Goal: Information Seeking & Learning: Learn about a topic

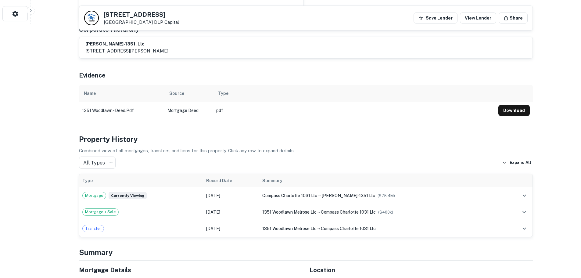
scroll to position [51, 0]
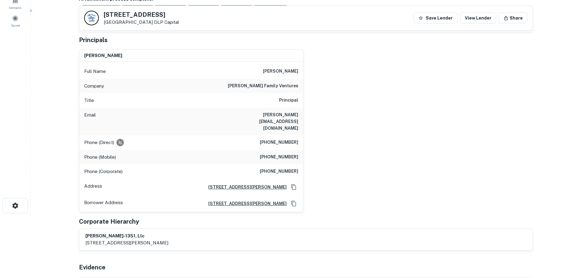
scroll to position [69, 0]
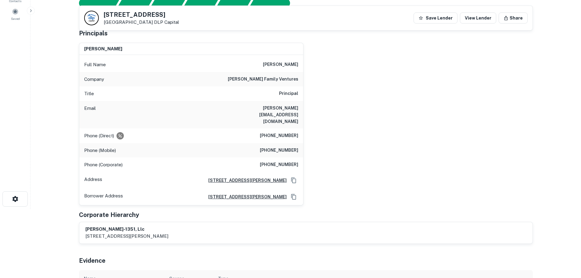
drag, startPoint x: 84, startPoint y: 48, endPoint x: 121, endPoint y: 51, distance: 36.7
click at [121, 51] on div "thomas f. taft" at bounding box center [191, 49] width 224 height 12
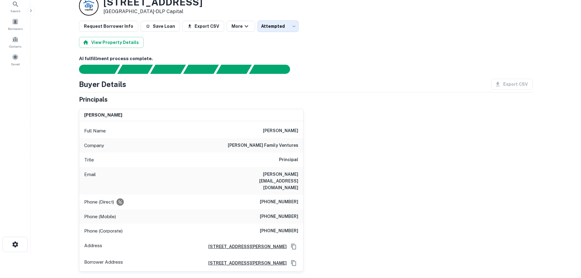
scroll to position [0, 0]
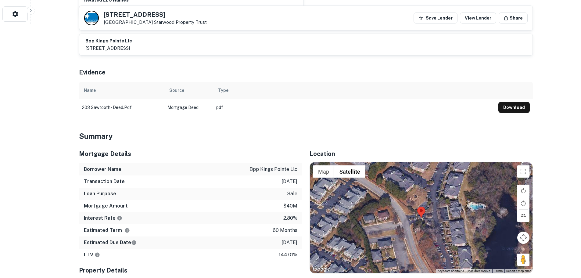
scroll to position [305, 0]
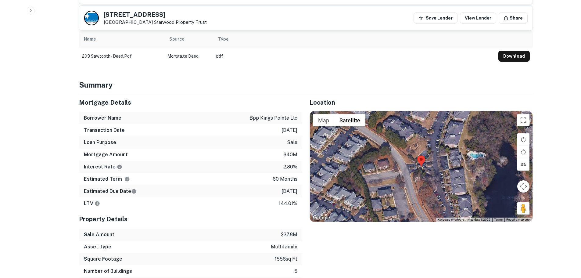
click at [441, 144] on div at bounding box center [421, 166] width 223 height 110
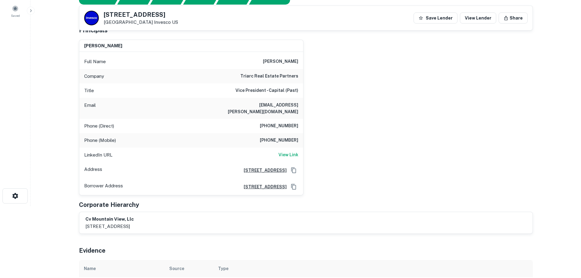
scroll to position [51, 0]
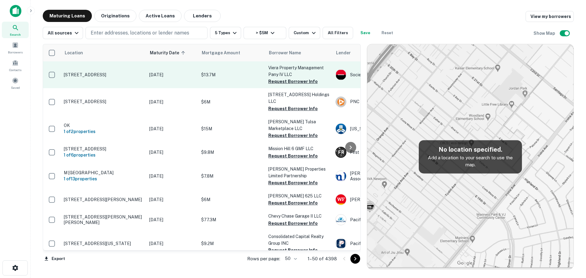
click at [172, 74] on p "Dec 01, 2025" at bounding box center [172, 74] width 46 height 7
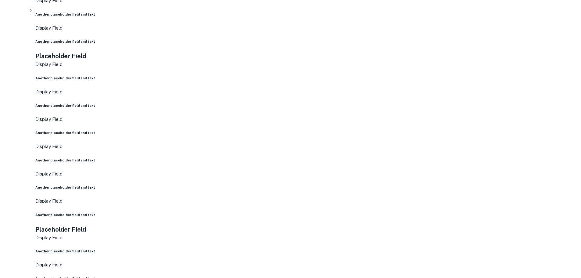
scroll to position [356, 0]
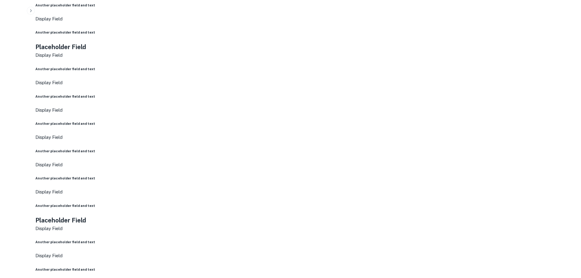
scroll to position [254, 0]
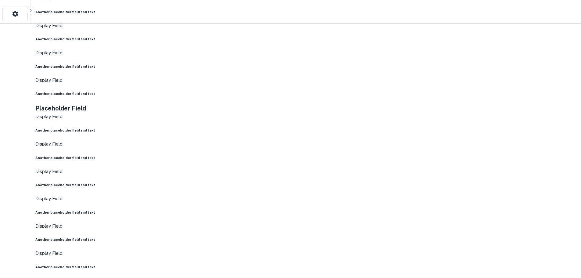
drag, startPoint x: 437, startPoint y: 218, endPoint x: 433, endPoint y: 198, distance: 20.3
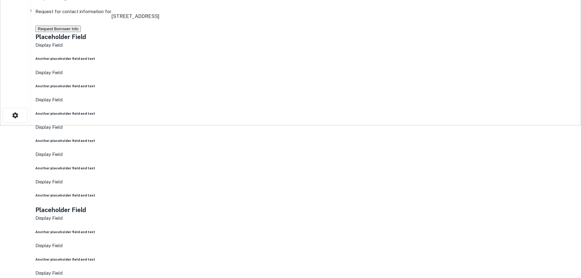
scroll to position [0, 0]
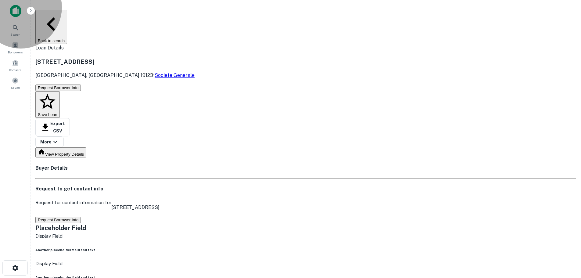
click at [81, 217] on button "Request Borrower Info" at bounding box center [57, 220] width 45 height 6
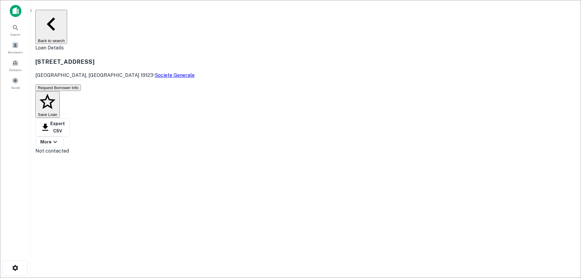
copy h6 "enrique viera"
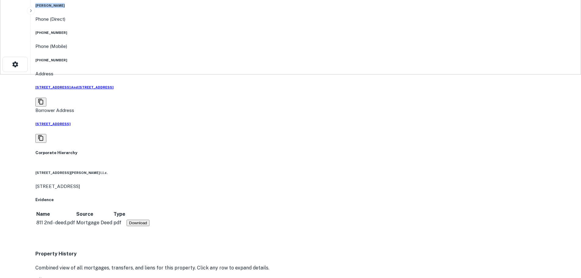
scroll to position [102, 0]
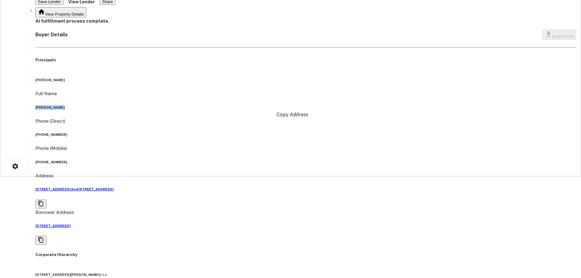
click at [43, 237] on icon "Copy Address" at bounding box center [40, 239] width 5 height 5
click at [43, 201] on icon "Copy Address" at bounding box center [40, 203] width 5 height 5
click at [44, 237] on icon "Copy Address" at bounding box center [41, 240] width 6 height 6
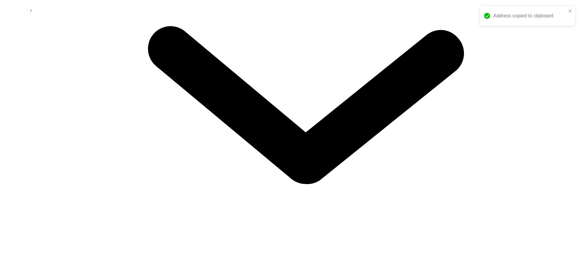
scroll to position [712, 0]
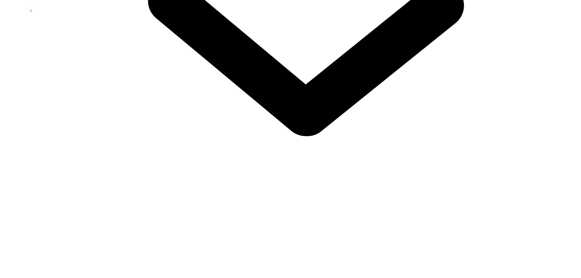
copy p "811 n 2nd st # 15"
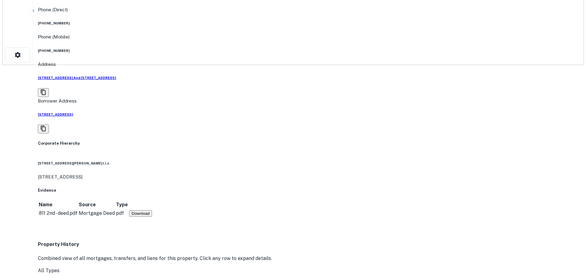
scroll to position [0, 0]
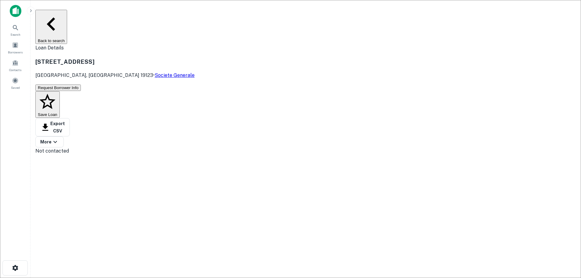
click at [280, 64] on body "Search Borrowers Contacts Saved Back to search Loan Details 811 N 2nd St Philad…" at bounding box center [290, 139] width 581 height 278
type input "*********"
click at [67, 14] on button "Back to search" at bounding box center [51, 27] width 32 height 34
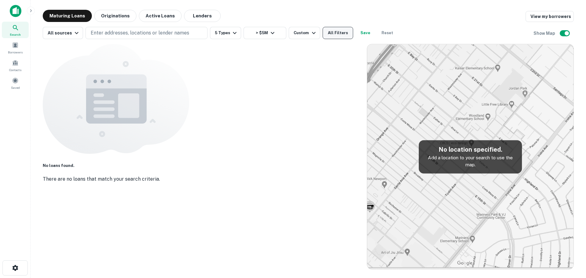
click at [330, 30] on button "All Filters" at bounding box center [338, 33] width 31 height 12
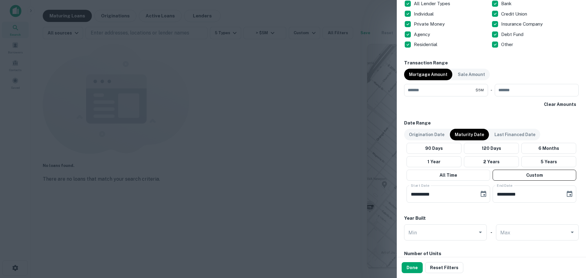
scroll to position [305, 0]
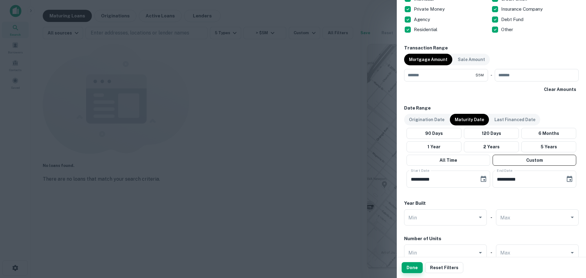
click at [407, 267] on button "Done" at bounding box center [412, 267] width 21 height 11
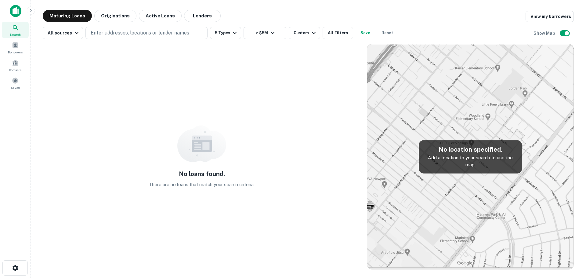
click at [14, 12] on img at bounding box center [16, 11] width 12 height 12
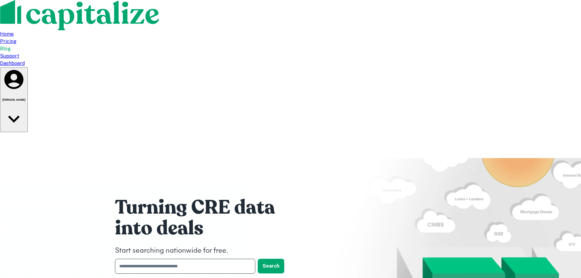
click at [174, 259] on input "text" at bounding box center [183, 266] width 136 height 15
drag, startPoint x: 277, startPoint y: 141, endPoint x: 277, endPoint y: 137, distance: 4.7
click at [277, 141] on div "Turning CRE data into deals Start searching nationwide for free. ​ Search" at bounding box center [291, 236] width 366 height 208
click at [277, 259] on button "Search" at bounding box center [271, 266] width 27 height 15
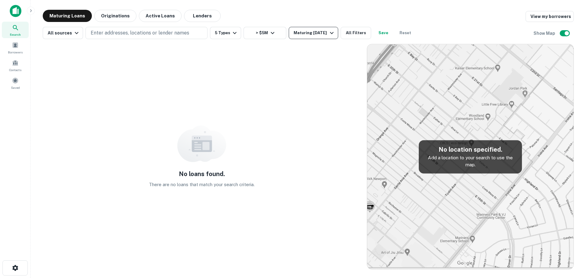
click at [324, 30] on div "Maturing [DATE]" at bounding box center [315, 32] width 42 height 7
click at [230, 278] on div at bounding box center [293, 283] width 586 height 0
click at [227, 32] on button "5 Types" at bounding box center [225, 33] width 31 height 12
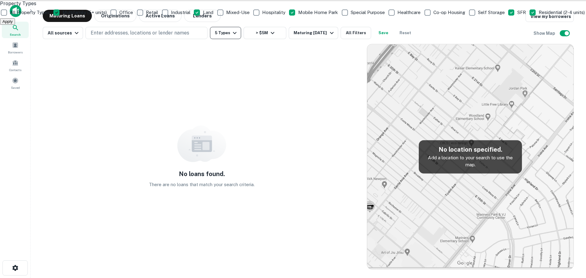
click at [227, 32] on div at bounding box center [293, 139] width 586 height 278
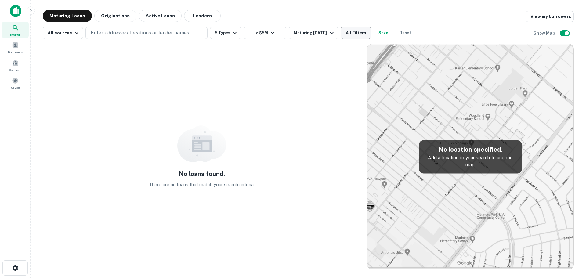
click at [353, 30] on button "All Filters" at bounding box center [356, 33] width 31 height 12
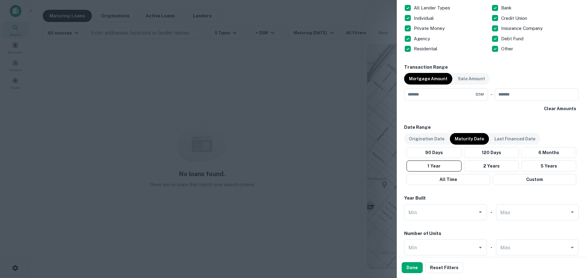
scroll to position [305, 0]
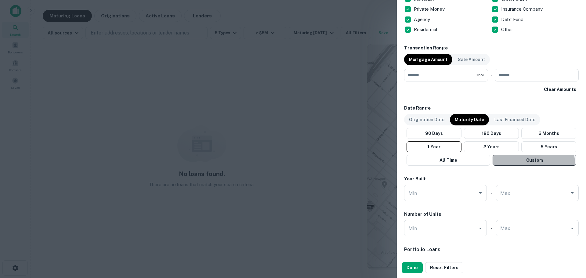
click at [526, 164] on button "Custom" at bounding box center [535, 160] width 84 height 11
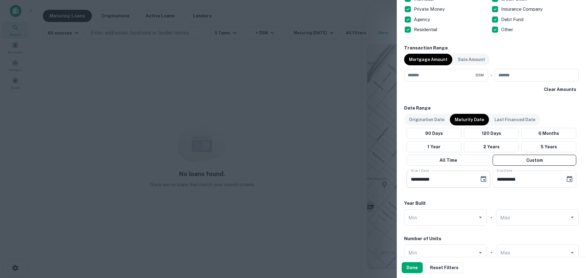
click at [480, 180] on icon "Choose date, selected date is May 26, 2025" at bounding box center [483, 178] width 7 height 7
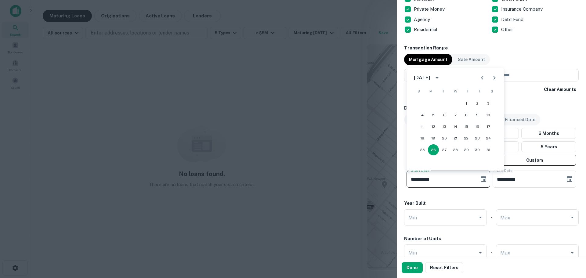
click at [498, 78] on button "Next month" at bounding box center [494, 78] width 12 height 12
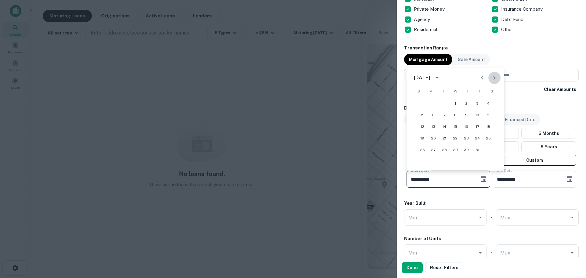
click at [498, 78] on button "Next month" at bounding box center [494, 78] width 12 height 12
click at [445, 150] on button "30" at bounding box center [444, 149] width 11 height 11
type input "**********"
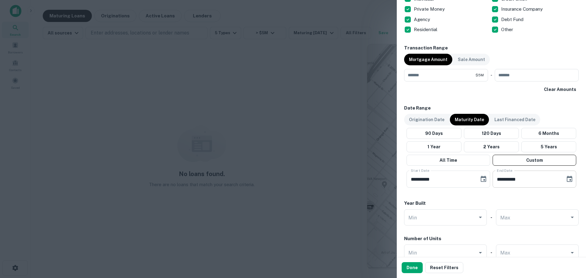
click at [527, 179] on input "**********" at bounding box center [527, 179] width 68 height 17
click at [497, 178] on input "**********" at bounding box center [527, 179] width 68 height 17
click at [498, 179] on input "**********" at bounding box center [527, 179] width 68 height 17
type input "**********"
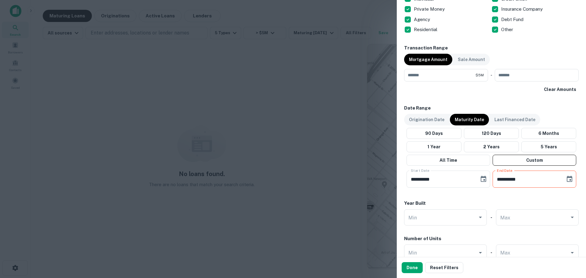
click at [515, 196] on div "**********" at bounding box center [491, 46] width 175 height 622
click at [414, 267] on button "Done" at bounding box center [412, 267] width 21 height 11
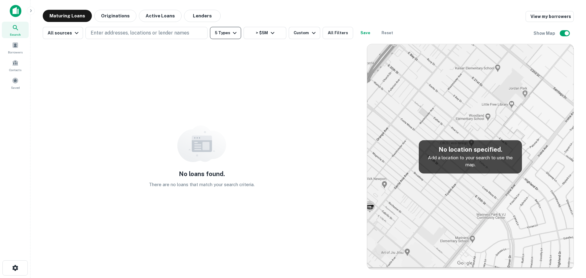
click at [231, 30] on icon "button" at bounding box center [234, 32] width 7 height 7
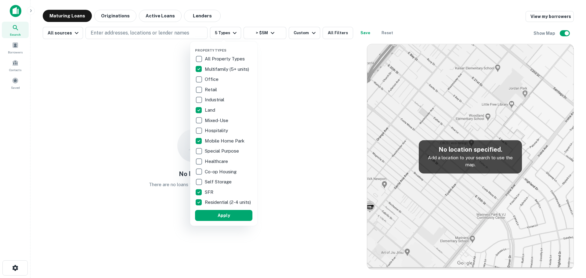
click at [334, 34] on div at bounding box center [293, 139] width 586 height 278
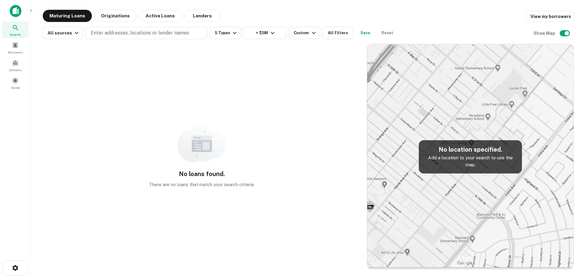
click at [334, 34] on button "All Filters" at bounding box center [338, 33] width 31 height 12
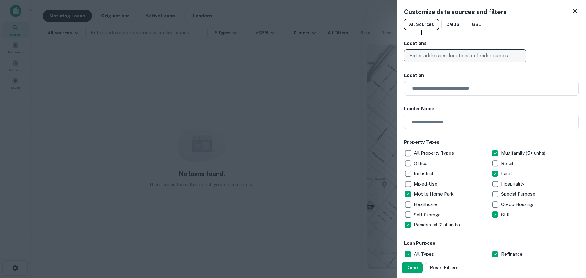
click at [455, 60] on button "Enter addresses, locations or lender names" at bounding box center [465, 55] width 122 height 13
type input "**********"
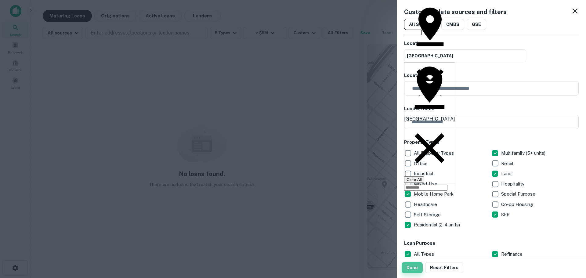
click at [412, 264] on button "Done" at bounding box center [412, 267] width 21 height 11
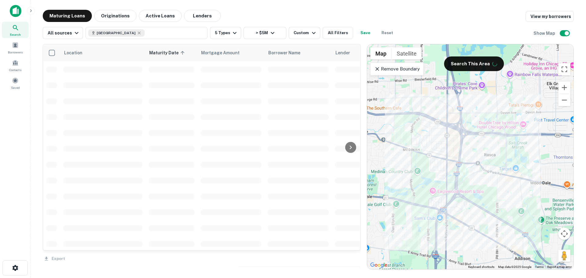
click at [377, 68] on icon at bounding box center [377, 69] width 6 height 6
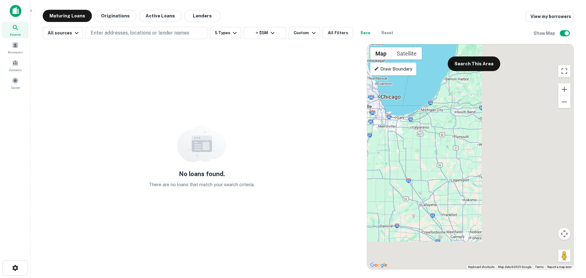
drag, startPoint x: 515, startPoint y: 213, endPoint x: 360, endPoint y: 114, distance: 184.1
click at [360, 114] on div "No loans found. There are no loans that match your search criteria. ← Move left…" at bounding box center [308, 154] width 531 height 230
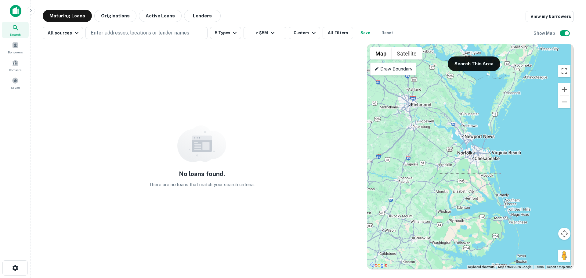
drag, startPoint x: 546, startPoint y: 186, endPoint x: 420, endPoint y: 146, distance: 132.1
click at [421, 147] on div at bounding box center [470, 156] width 206 height 225
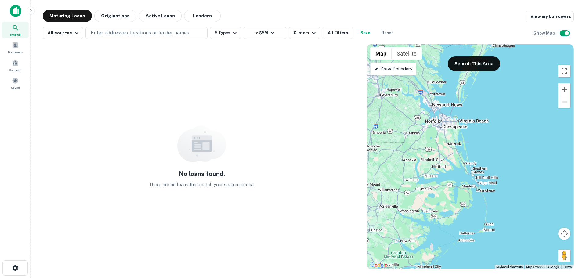
drag, startPoint x: 438, startPoint y: 203, endPoint x: 478, endPoint y: 84, distance: 125.8
click at [478, 84] on div at bounding box center [470, 156] width 206 height 225
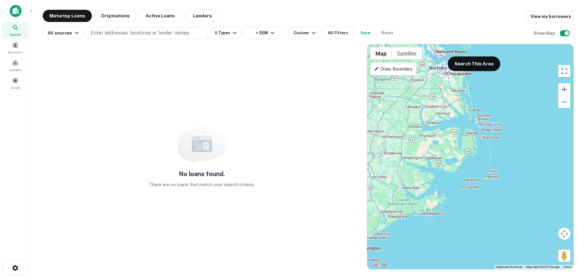
drag, startPoint x: 505, startPoint y: 138, endPoint x: 457, endPoint y: 218, distance: 93.1
click at [457, 218] on div at bounding box center [470, 156] width 206 height 225
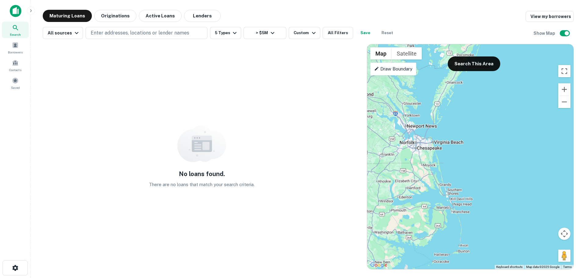
drag, startPoint x: 435, startPoint y: 106, endPoint x: 457, endPoint y: 202, distance: 98.4
click at [459, 204] on div at bounding box center [470, 156] width 206 height 225
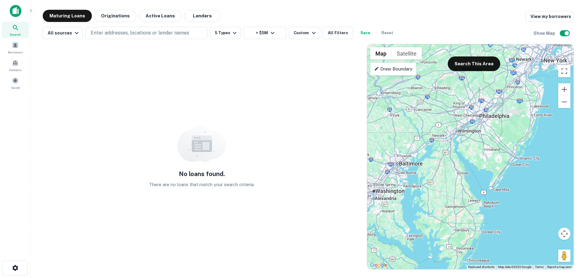
drag, startPoint x: 463, startPoint y: 123, endPoint x: 442, endPoint y: 205, distance: 84.5
click at [442, 207] on div at bounding box center [470, 156] width 206 height 225
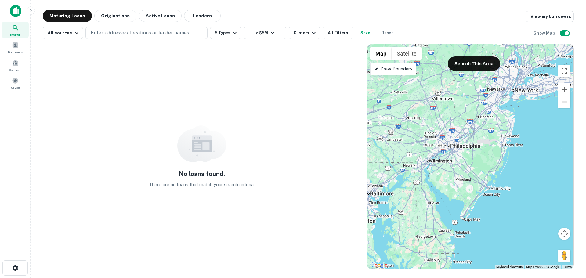
drag, startPoint x: 492, startPoint y: 132, endPoint x: 463, endPoint y: 164, distance: 43.4
click at [463, 164] on div at bounding box center [470, 156] width 206 height 225
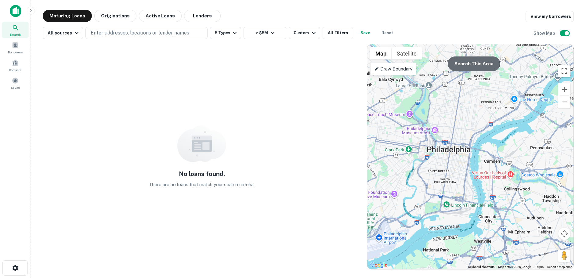
click at [472, 64] on button "Search This Area" at bounding box center [474, 63] width 52 height 15
click at [381, 32] on button "Reset" at bounding box center [388, 33] width 20 height 12
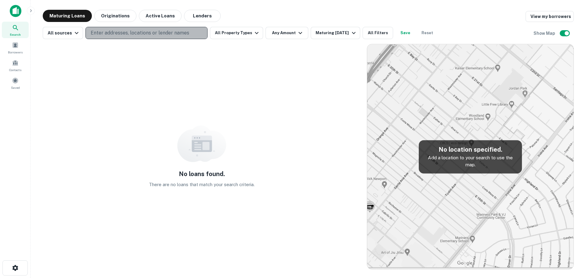
click at [138, 32] on p "Enter addresses, locations or lender names" at bounding box center [140, 32] width 99 height 7
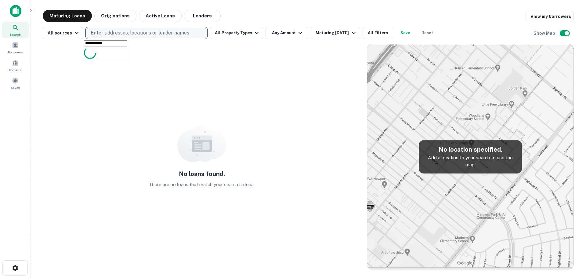
type input "**********"
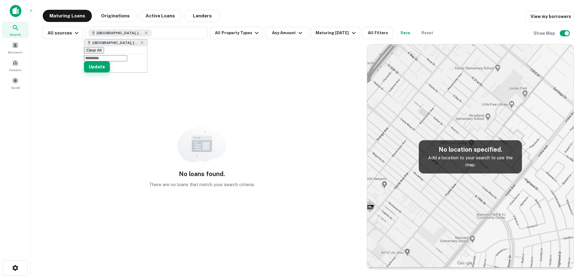
click at [110, 72] on button "Update" at bounding box center [97, 66] width 26 height 11
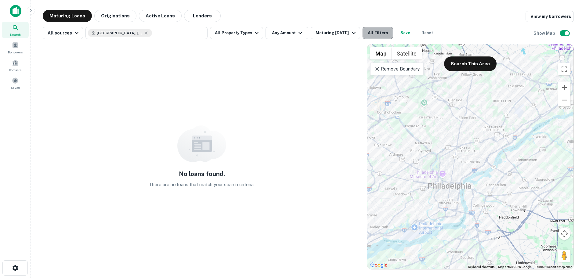
click at [370, 31] on button "All Filters" at bounding box center [378, 33] width 31 height 12
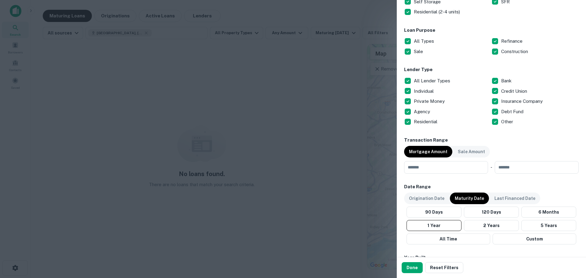
scroll to position [254, 0]
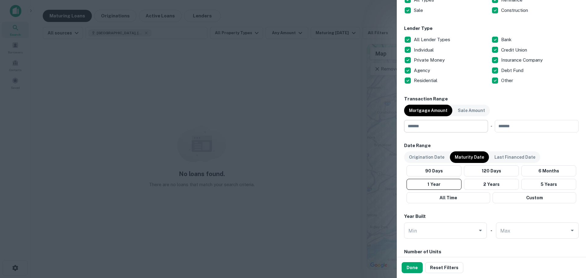
click at [444, 125] on input "number" at bounding box center [444, 126] width 80 height 12
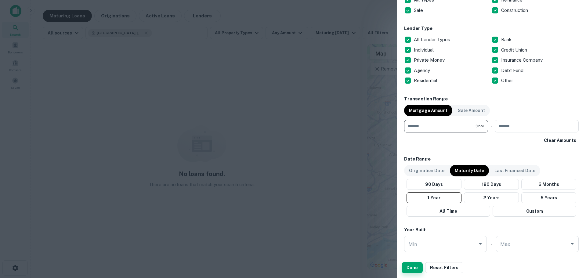
type input "*******"
click at [417, 268] on button "Done" at bounding box center [412, 267] width 21 height 11
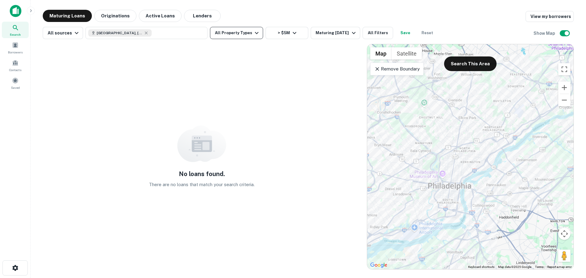
click at [255, 36] on icon "button" at bounding box center [256, 32] width 7 height 7
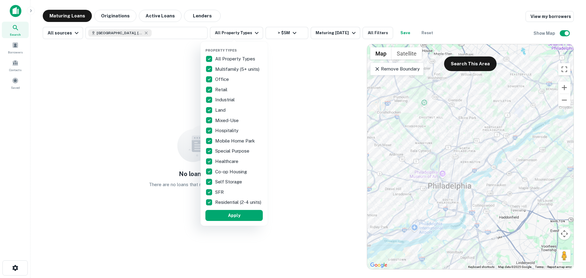
click at [222, 57] on p "All Property Types" at bounding box center [235, 58] width 41 height 7
click at [224, 69] on p "Multifamily (5+ units)" at bounding box center [237, 69] width 45 height 7
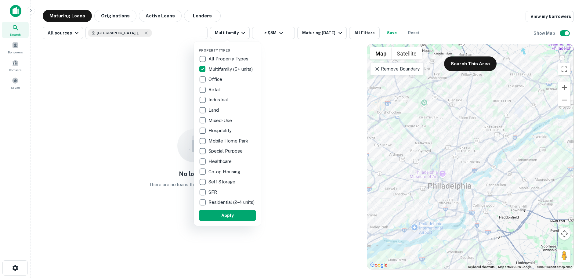
click at [215, 88] on p "Retail" at bounding box center [214, 89] width 13 height 7
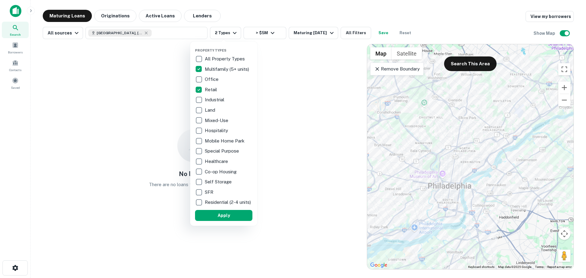
click at [212, 205] on p "Residential (2-4 units)" at bounding box center [228, 202] width 47 height 7
click at [209, 188] on div "SFR" at bounding box center [223, 192] width 57 height 10
click at [212, 182] on p "Self Storage" at bounding box center [219, 181] width 28 height 7
click at [211, 110] on p "Land" at bounding box center [211, 110] width 12 height 7
click at [214, 118] on p "Mixed-Use" at bounding box center [217, 120] width 25 height 7
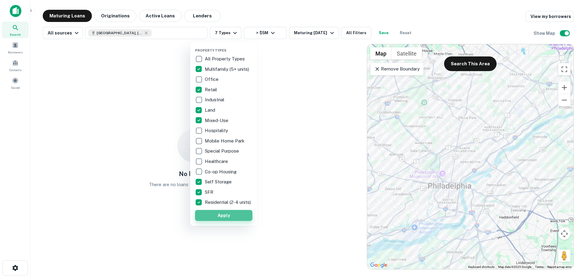
click at [234, 220] on button "Apply" at bounding box center [223, 215] width 57 height 11
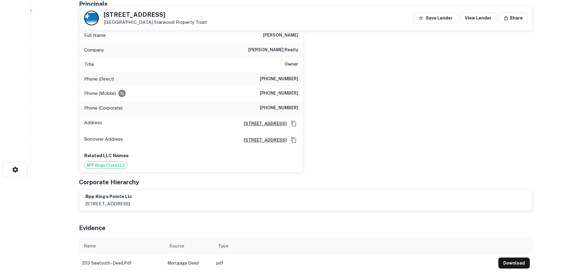
scroll to position [51, 0]
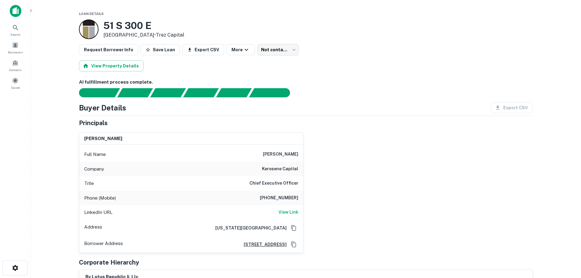
click at [271, 168] on h6 "kerosene capital" at bounding box center [280, 168] width 36 height 7
click at [290, 168] on h6 "kerosene capital" at bounding box center [280, 168] width 36 height 7
copy h6 "kerosene capital"
click at [287, 216] on div "LinkedIn URL View Link" at bounding box center [191, 212] width 224 height 15
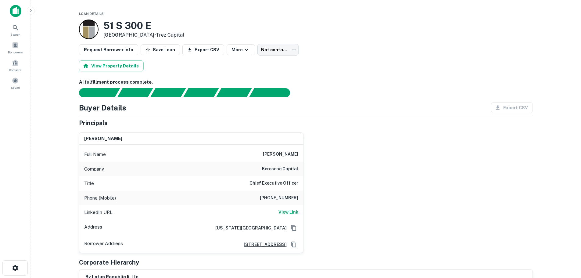
click at [288, 214] on h6 "View Link" at bounding box center [289, 212] width 20 height 7
click at [108, 24] on h3 "51 S 300 E" at bounding box center [143, 26] width 81 height 12
click at [150, 33] on p "Salt Lake City, UT 84111 • Trez Capital" at bounding box center [143, 34] width 81 height 7
copy div "51 S 300 E Salt Lake City, UT 84111"
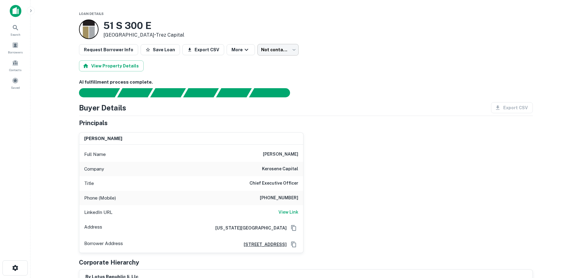
click at [265, 49] on body "Search Borrowers Contacts Saved Loan Details 51 S 300 E Salt Lake City, UT 8411…" at bounding box center [290, 139] width 581 height 278
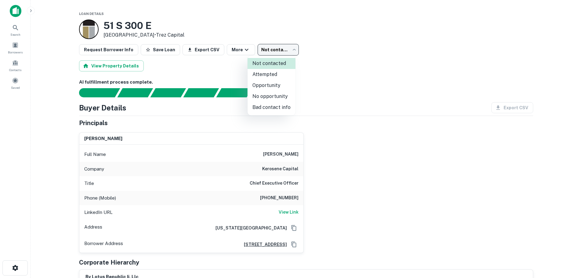
click at [267, 74] on li "Attempted" at bounding box center [272, 74] width 48 height 11
type input "*********"
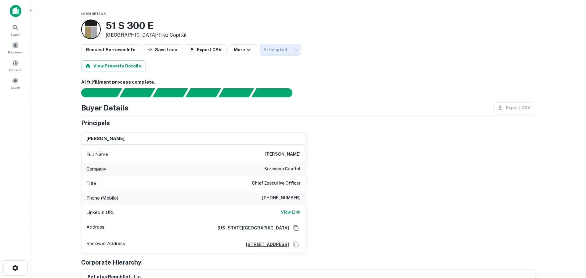
click at [267, 69] on li "Attempted" at bounding box center [271, 66] width 36 height 6
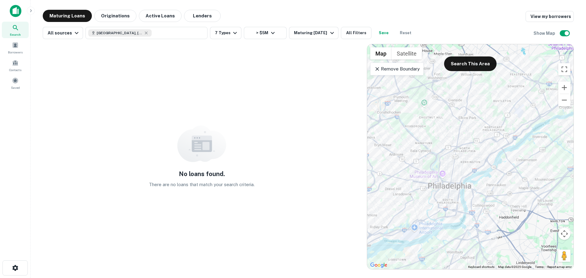
click at [377, 68] on icon at bounding box center [377, 69] width 4 height 4
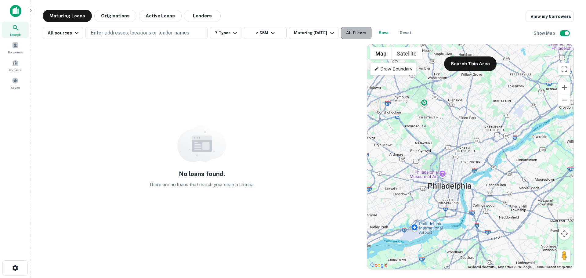
click at [357, 32] on button "All Filters" at bounding box center [356, 33] width 31 height 12
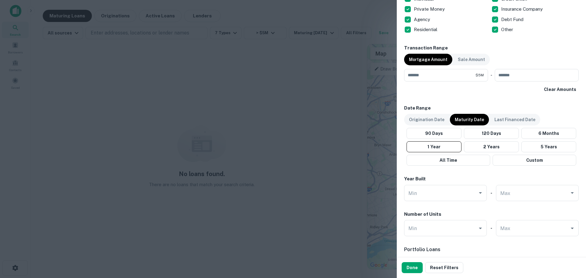
scroll to position [410, 0]
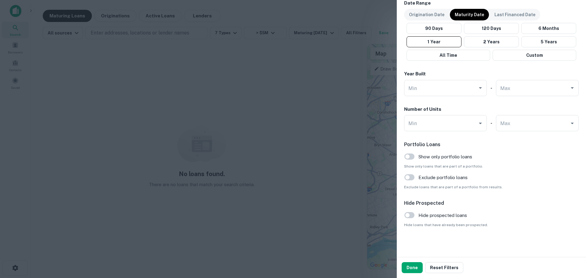
click at [219, 132] on div at bounding box center [293, 139] width 586 height 278
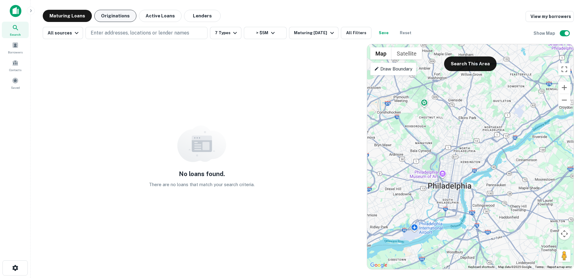
click at [119, 15] on button "Originations" at bounding box center [115, 16] width 42 height 12
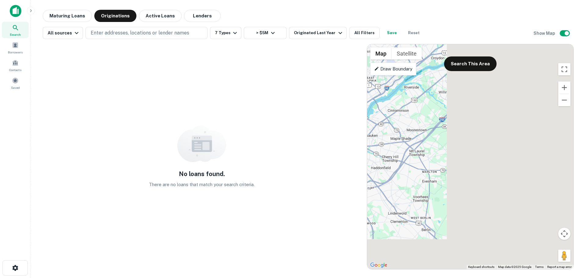
drag, startPoint x: 387, startPoint y: 121, endPoint x: 248, endPoint y: 63, distance: 150.6
click at [245, 65] on div "No loans found. There are no loans that match your search criteria. ← Move left…" at bounding box center [308, 154] width 531 height 230
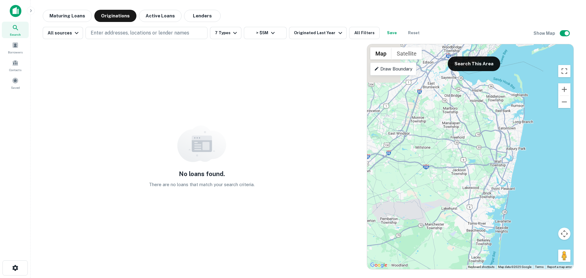
drag, startPoint x: 513, startPoint y: 145, endPoint x: 514, endPoint y: 254, distance: 109.0
click at [514, 254] on div at bounding box center [470, 156] width 206 height 225
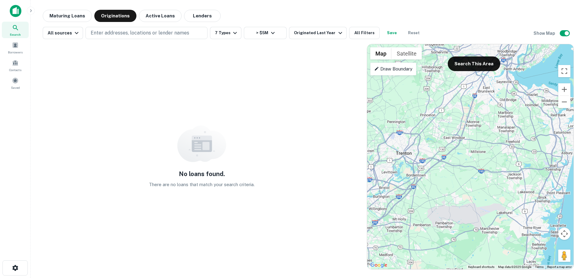
drag, startPoint x: 515, startPoint y: 197, endPoint x: 479, endPoint y: 197, distance: 35.7
click at [479, 197] on div at bounding box center [470, 156] width 206 height 225
click at [407, 28] on button "Reset" at bounding box center [414, 33] width 20 height 12
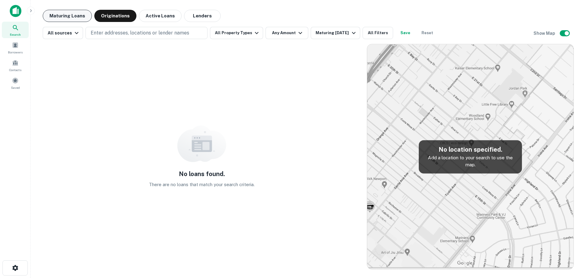
click at [70, 14] on button "Maturing Loans" at bounding box center [67, 16] width 49 height 12
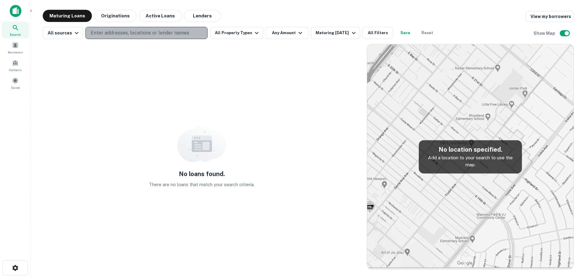
click at [161, 35] on p "Enter addresses, locations or lender names" at bounding box center [140, 32] width 99 height 7
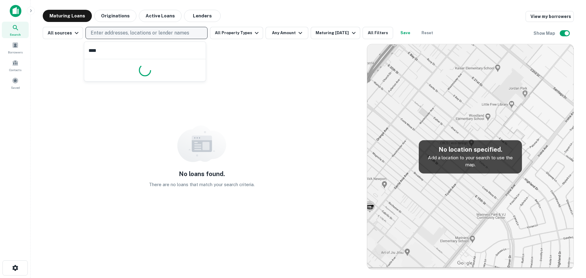
type input "*****"
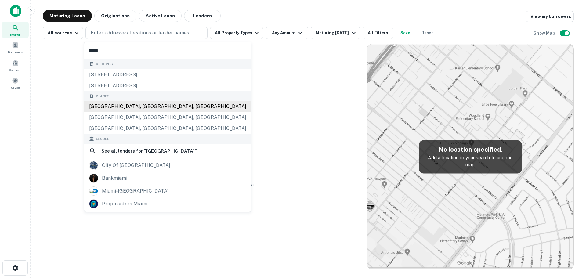
click at [139, 107] on div "Miami, FL, USA" at bounding box center [167, 106] width 167 height 11
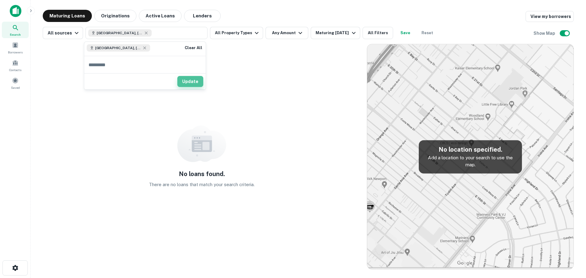
click at [193, 80] on button "Update" at bounding box center [190, 81] width 26 height 11
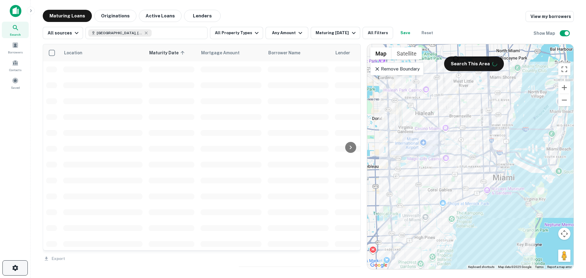
click at [16, 266] on icon "button" at bounding box center [15, 268] width 6 height 6
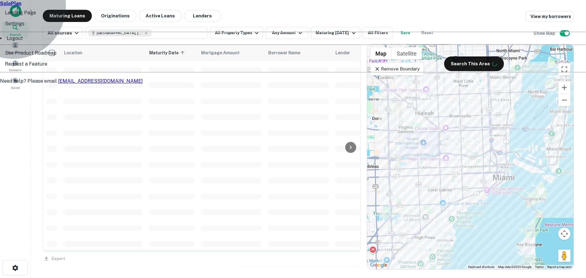
click at [21, 42] on li "Logout" at bounding box center [293, 38] width 586 height 7
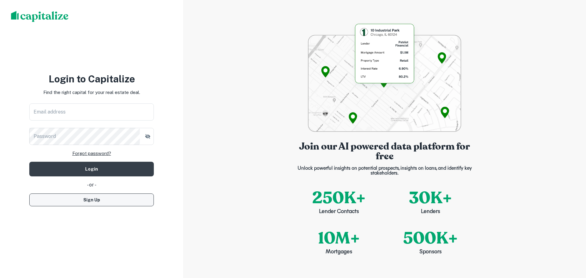
type input "**********"
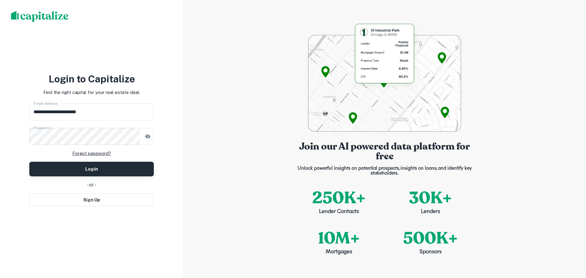
click at [93, 169] on button "Login" at bounding box center [91, 169] width 125 height 15
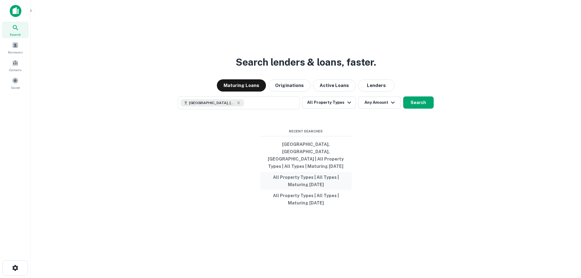
click at [307, 175] on button "All Property Types | All Types | Maturing In 1 Year" at bounding box center [306, 181] width 92 height 18
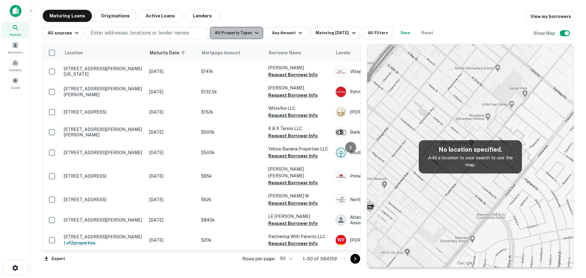
click at [247, 32] on button "All Property Types" at bounding box center [236, 33] width 53 height 12
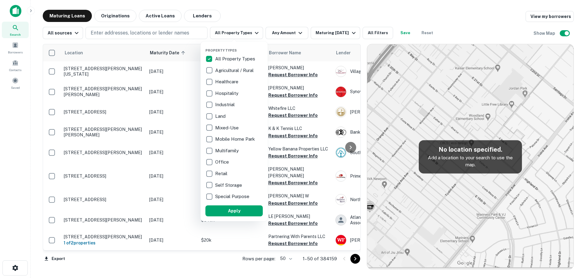
click at [172, 32] on div at bounding box center [293, 139] width 586 height 278
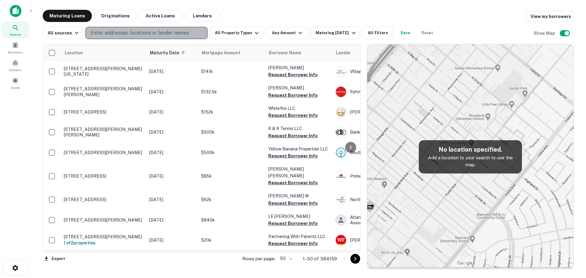
click at [172, 32] on p "Enter addresses, locations or lender names" at bounding box center [140, 32] width 99 height 7
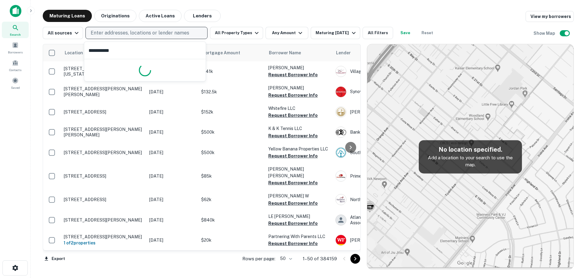
type input "**********"
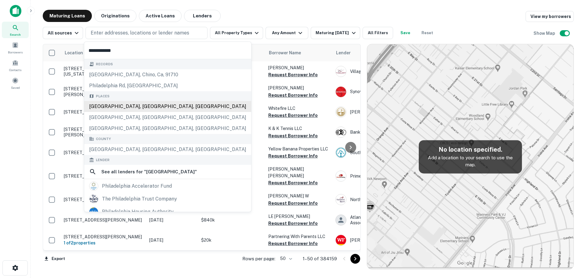
click at [152, 106] on div "Philadelphia, PA, USA" at bounding box center [167, 106] width 167 height 11
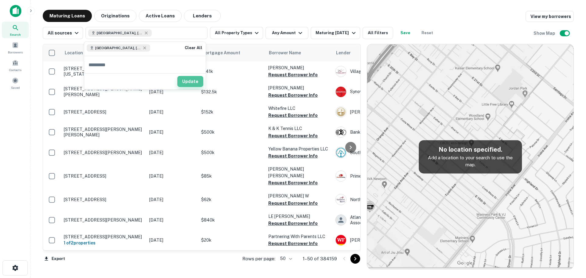
click at [194, 83] on button "Update" at bounding box center [190, 81] width 26 height 11
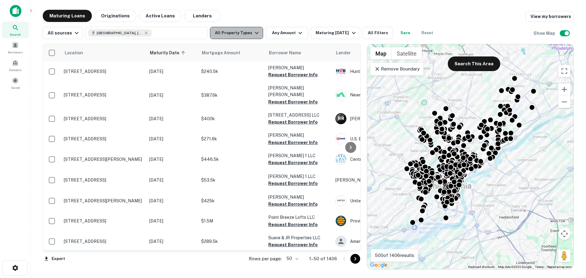
click at [253, 32] on icon "button" at bounding box center [256, 32] width 7 height 7
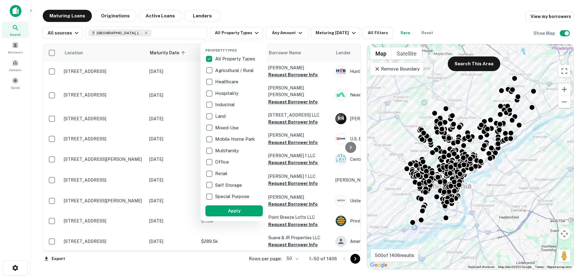
click at [237, 57] on p "All Property Types" at bounding box center [235, 58] width 41 height 7
click at [227, 151] on p "Multifamily" at bounding box center [227, 150] width 25 height 7
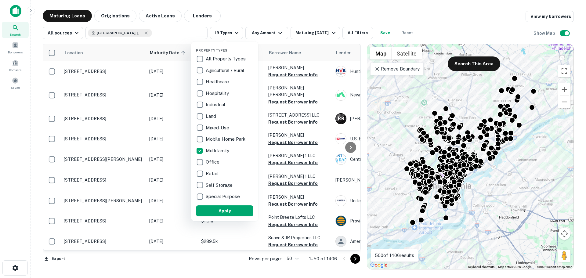
click at [207, 127] on p "Mixed-Use" at bounding box center [218, 127] width 25 height 7
click at [208, 138] on p "Mobile Home Park" at bounding box center [225, 139] width 41 height 7
click at [209, 116] on p "Land" at bounding box center [212, 116] width 12 height 7
click at [213, 171] on p "Retail" at bounding box center [212, 173] width 13 height 7
click at [227, 208] on button "Apply" at bounding box center [224, 210] width 57 height 11
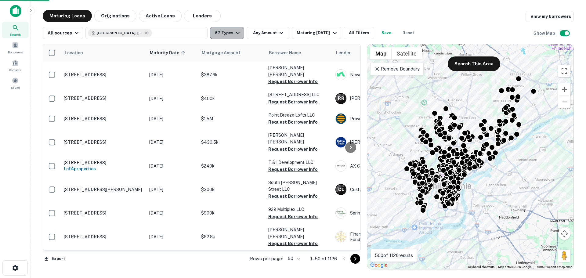
click at [234, 32] on icon "button" at bounding box center [237, 32] width 7 height 7
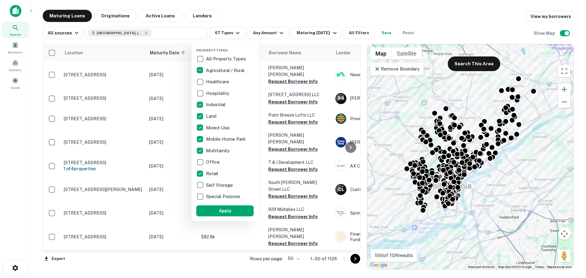
click at [235, 32] on div at bounding box center [293, 139] width 586 height 278
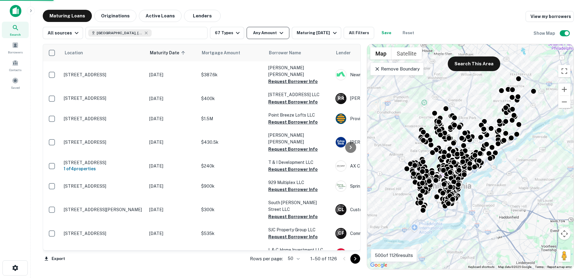
click at [281, 30] on icon "button" at bounding box center [281, 32] width 7 height 7
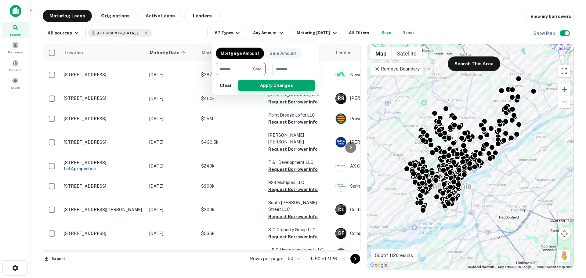
type input "*******"
click at [273, 83] on button "Apply Changes" at bounding box center [277, 85] width 78 height 11
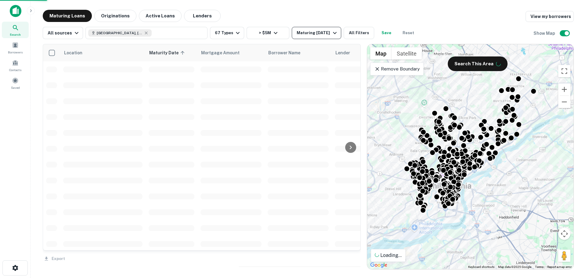
click at [319, 32] on div "Maturing In 1 Year" at bounding box center [318, 32] width 42 height 7
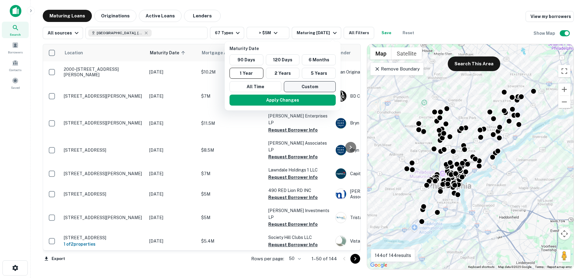
click at [302, 86] on button "Custom" at bounding box center [310, 86] width 52 height 11
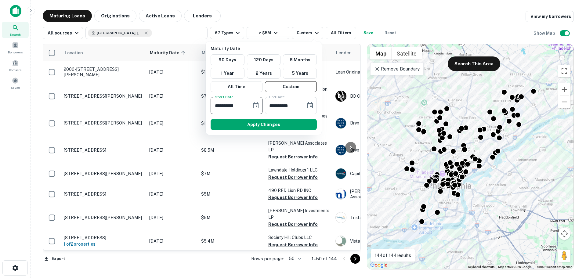
click at [217, 105] on input "**********" at bounding box center [229, 105] width 37 height 17
type input "**********"
click at [253, 121] on button "Apply Changes" at bounding box center [264, 124] width 106 height 11
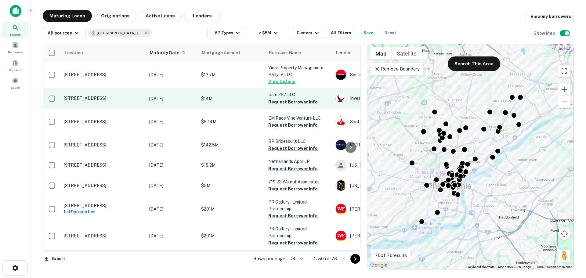
click at [211, 96] on p "$14M" at bounding box center [231, 98] width 61 height 7
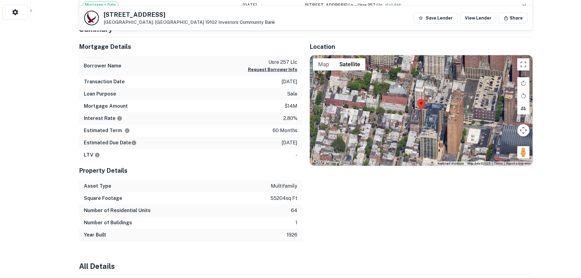
scroll to position [254, 0]
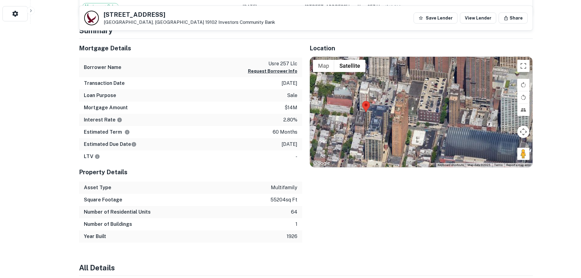
drag, startPoint x: 456, startPoint y: 134, endPoint x: 400, endPoint y: 135, distance: 55.9
click at [400, 135] on div at bounding box center [421, 112] width 223 height 110
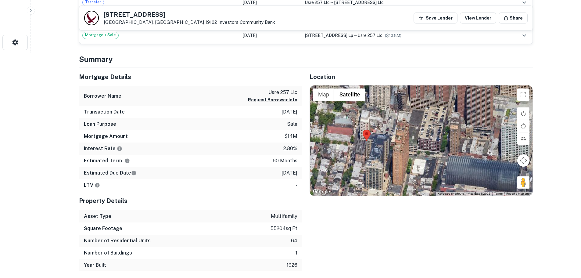
scroll to position [204, 0]
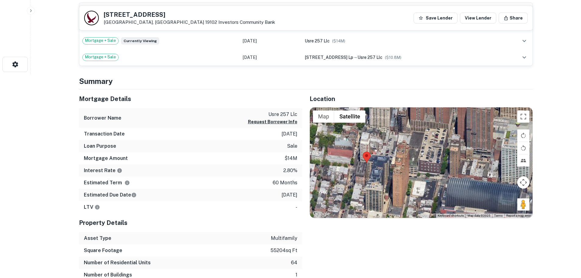
click at [358, 164] on div at bounding box center [421, 162] width 223 height 110
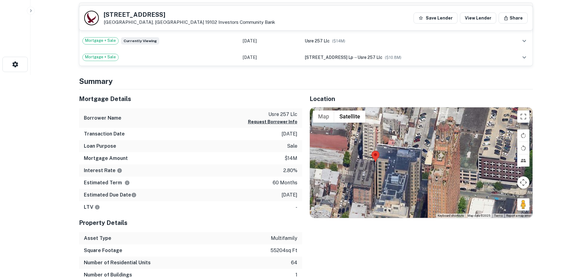
click at [360, 163] on div at bounding box center [421, 162] width 223 height 110
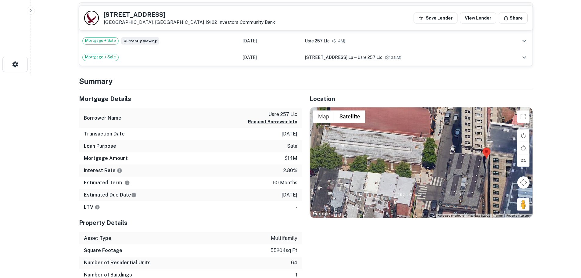
drag, startPoint x: 361, startPoint y: 172, endPoint x: 459, endPoint y: 168, distance: 98.3
click at [459, 168] on div at bounding box center [421, 162] width 223 height 110
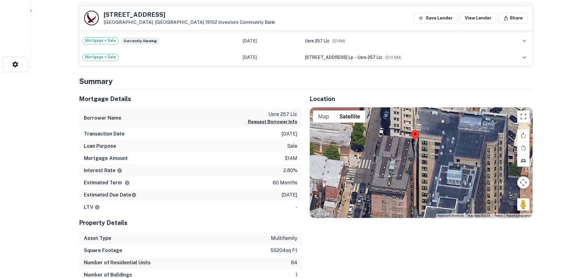
drag, startPoint x: 446, startPoint y: 180, endPoint x: 362, endPoint y: 165, distance: 85.1
click at [362, 165] on div at bounding box center [421, 162] width 223 height 110
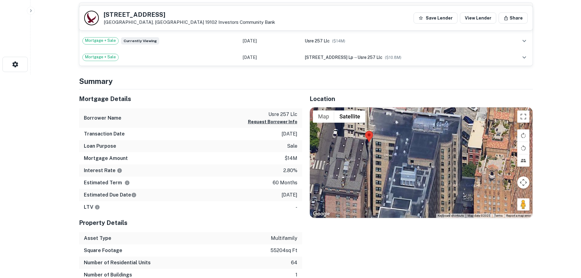
drag, startPoint x: 424, startPoint y: 168, endPoint x: 391, endPoint y: 166, distance: 32.7
click at [391, 166] on div at bounding box center [421, 162] width 223 height 110
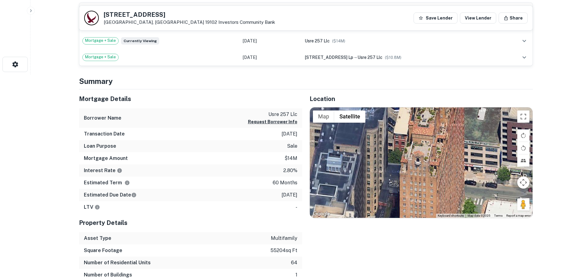
drag, startPoint x: 463, startPoint y: 172, endPoint x: 384, endPoint y: 157, distance: 80.3
click at [384, 157] on div at bounding box center [421, 162] width 223 height 110
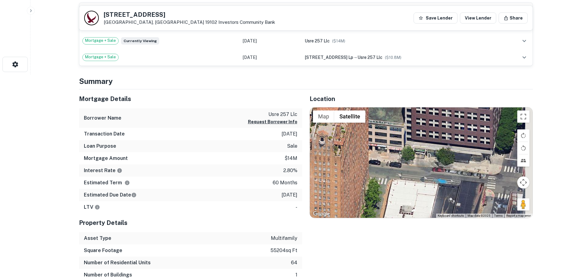
drag, startPoint x: 508, startPoint y: 175, endPoint x: 389, endPoint y: 151, distance: 120.8
click at [390, 151] on div at bounding box center [421, 162] width 223 height 110
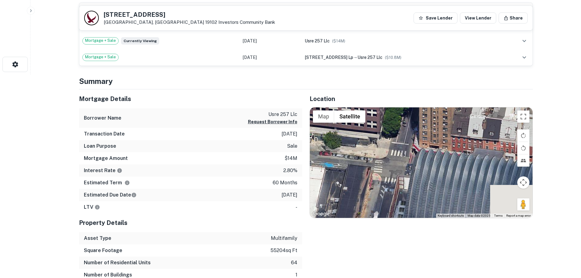
drag, startPoint x: 468, startPoint y: 174, endPoint x: 381, endPoint y: 161, distance: 87.9
click at [381, 161] on div at bounding box center [421, 162] width 223 height 110
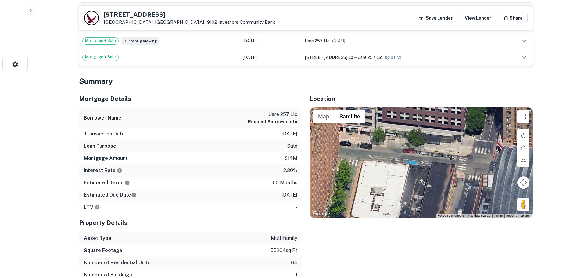
drag, startPoint x: 432, startPoint y: 184, endPoint x: 536, endPoint y: 179, distance: 104.2
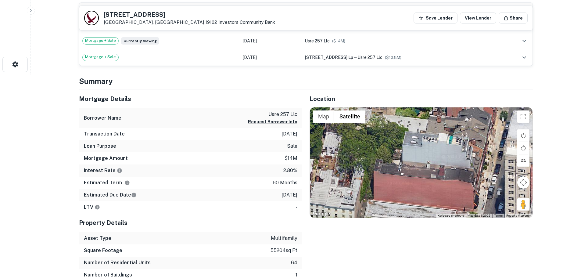
drag, startPoint x: 372, startPoint y: 150, endPoint x: 472, endPoint y: 161, distance: 100.1
click at [472, 161] on div at bounding box center [421, 162] width 223 height 110
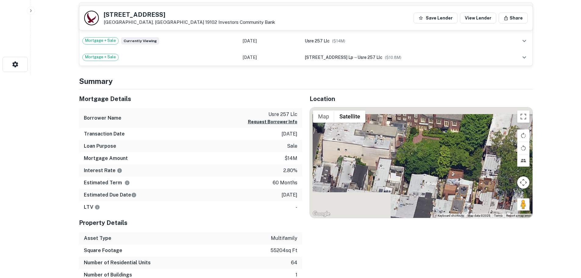
drag, startPoint x: 396, startPoint y: 155, endPoint x: 505, endPoint y: 173, distance: 111.0
click at [505, 173] on div at bounding box center [421, 162] width 223 height 110
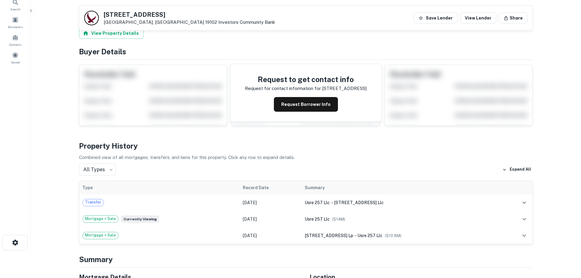
scroll to position [0, 0]
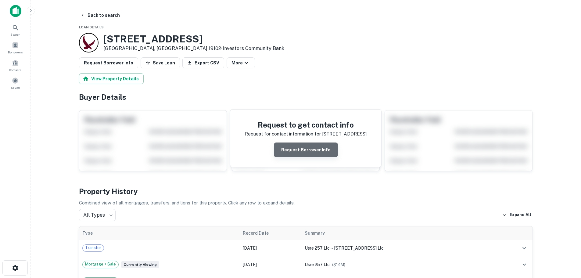
click at [307, 149] on button "Request Borrower Info" at bounding box center [306, 150] width 64 height 15
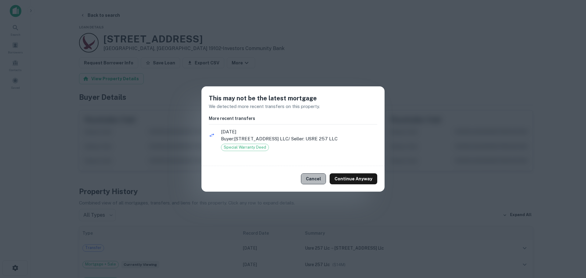
drag, startPoint x: 317, startPoint y: 175, endPoint x: 310, endPoint y: 174, distance: 7.4
click at [316, 175] on button "Cancel" at bounding box center [313, 178] width 25 height 11
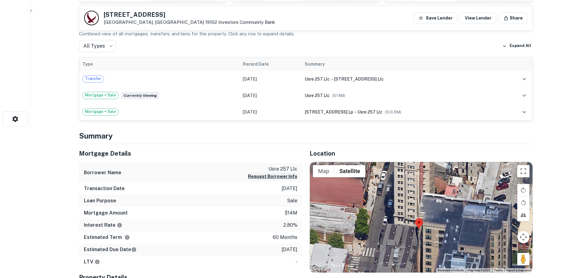
scroll to position [102, 0]
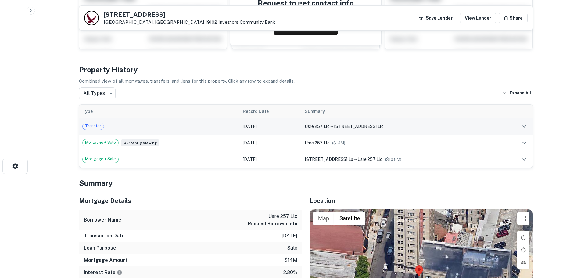
click at [259, 124] on td "Jul 09, 2025" at bounding box center [271, 126] width 62 height 16
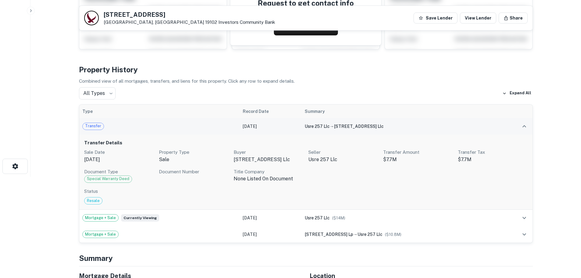
click at [306, 123] on div "usre 257 llc → 257 south 16th st llc" at bounding box center [401, 126] width 193 height 7
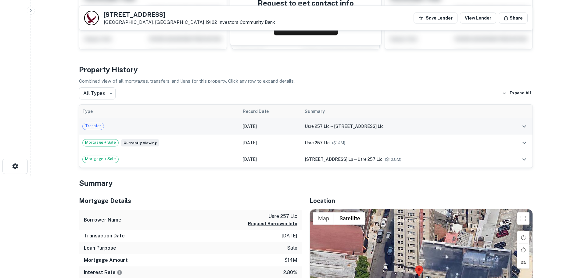
click at [92, 126] on span "Transfer" at bounding box center [93, 126] width 21 height 6
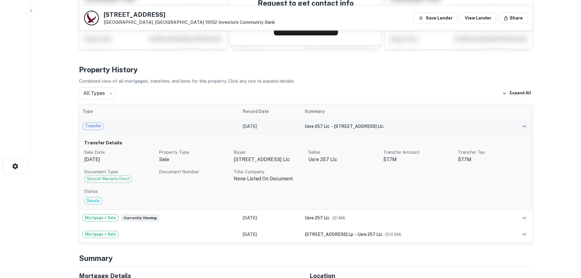
click at [269, 123] on td "Jul 09, 2025" at bounding box center [271, 126] width 62 height 16
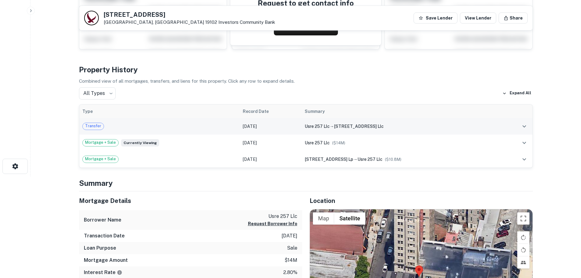
click at [319, 127] on span "usre 257 llc" at bounding box center [317, 126] width 25 height 5
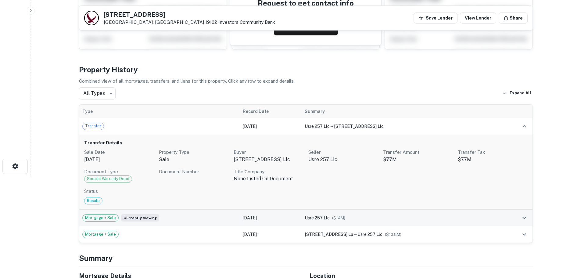
click at [323, 218] on span "usre 257 llc" at bounding box center [317, 217] width 25 height 5
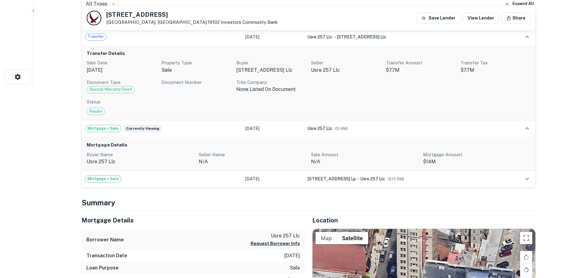
scroll to position [254, 0]
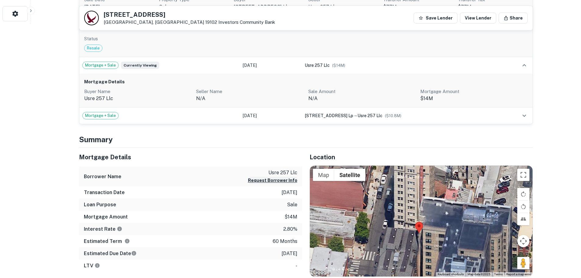
click at [280, 180] on button "Request Borrower Info" at bounding box center [272, 180] width 49 height 7
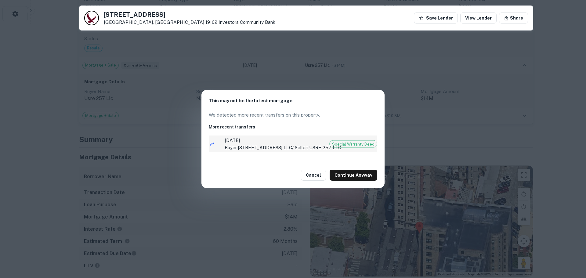
click at [302, 142] on span "7/9/2025" at bounding box center [294, 140] width 138 height 7
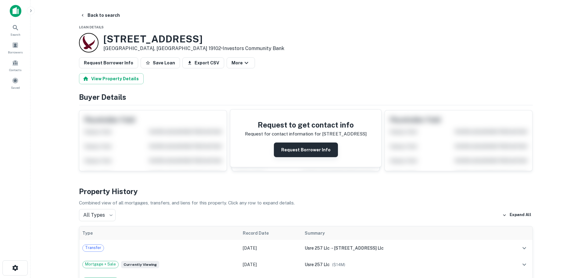
click at [296, 148] on button "Request Borrower Info" at bounding box center [306, 150] width 64 height 15
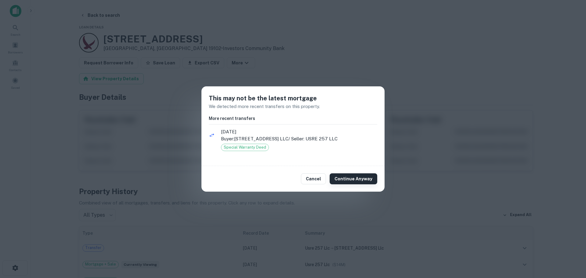
click at [349, 179] on button "Continue Anyway" at bounding box center [354, 178] width 48 height 11
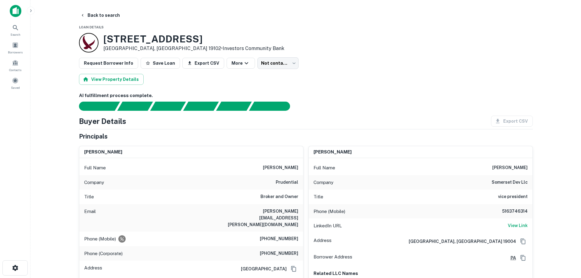
scroll to position [51, 0]
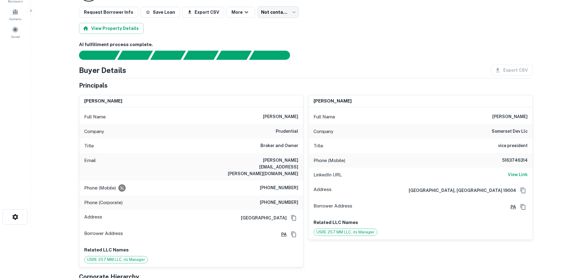
click at [501, 114] on h6 "david schreiber" at bounding box center [510, 116] width 35 height 7
click at [525, 119] on h6 "david schreiber" at bounding box center [510, 116] width 35 height 7
click at [516, 175] on h6 "View Link" at bounding box center [518, 174] width 20 height 7
copy h6 "david schreiber"
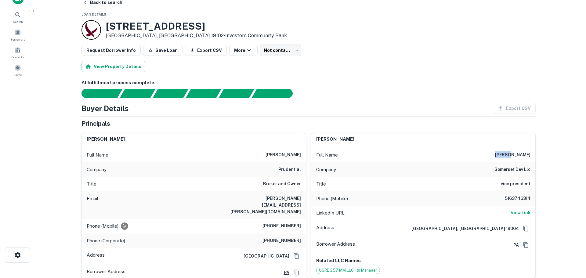
scroll to position [0, 0]
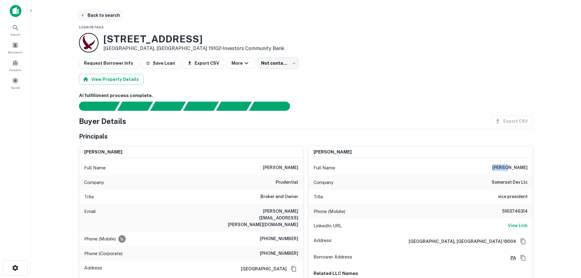
click at [94, 14] on button "Back to search" at bounding box center [100, 15] width 45 height 11
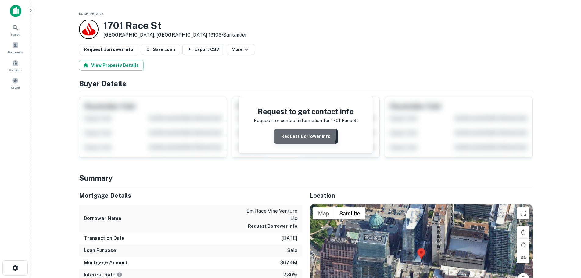
click at [292, 134] on button "Request Borrower Info" at bounding box center [306, 136] width 64 height 15
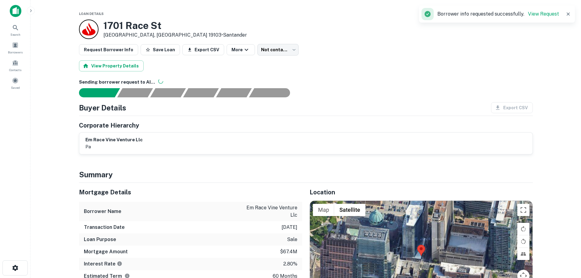
scroll to position [51, 0]
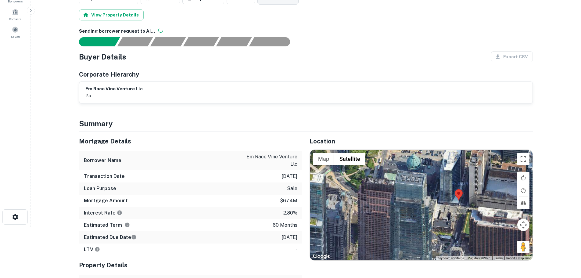
drag, startPoint x: 364, startPoint y: 201, endPoint x: 406, endPoint y: 194, distance: 42.9
click at [406, 194] on div at bounding box center [421, 205] width 223 height 110
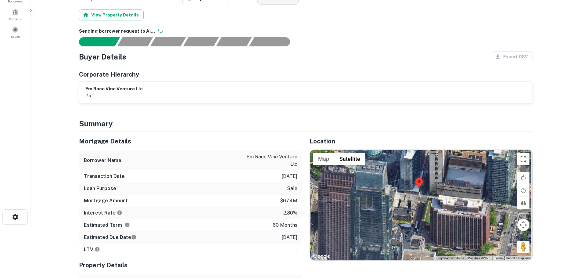
drag, startPoint x: 381, startPoint y: 219, endPoint x: 325, endPoint y: 195, distance: 61.0
click at [325, 195] on div at bounding box center [421, 205] width 223 height 110
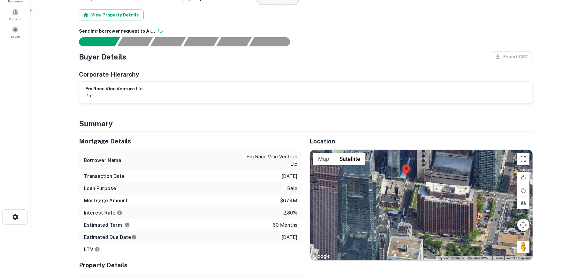
drag, startPoint x: 359, startPoint y: 209, endPoint x: 369, endPoint y: 197, distance: 15.8
click at [350, 197] on div at bounding box center [421, 205] width 223 height 110
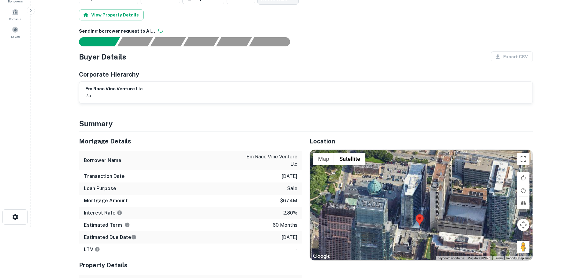
drag, startPoint x: 399, startPoint y: 185, endPoint x: 415, endPoint y: 245, distance: 62.3
click at [415, 245] on div at bounding box center [421, 205] width 223 height 110
